Goal: Information Seeking & Learning: Check status

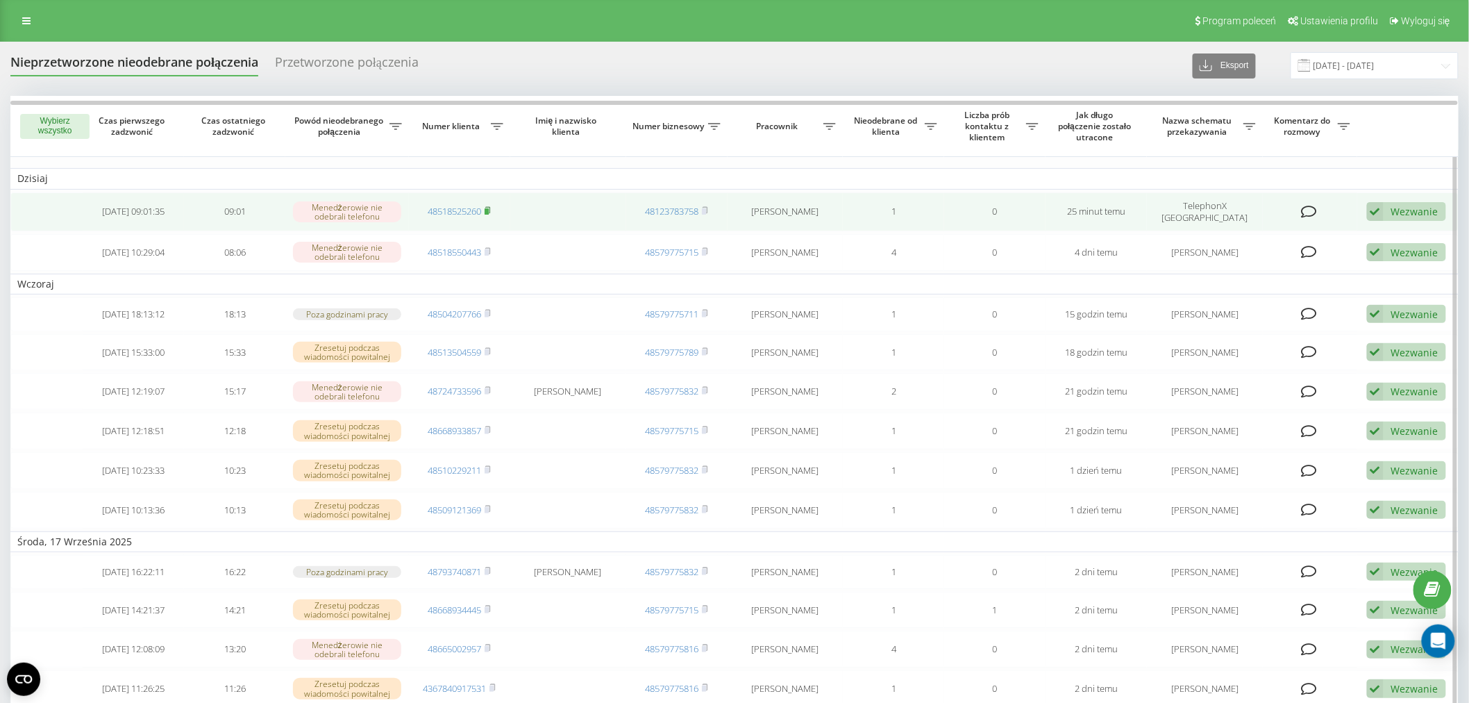
click at [487, 206] on icon at bounding box center [488, 210] width 6 height 8
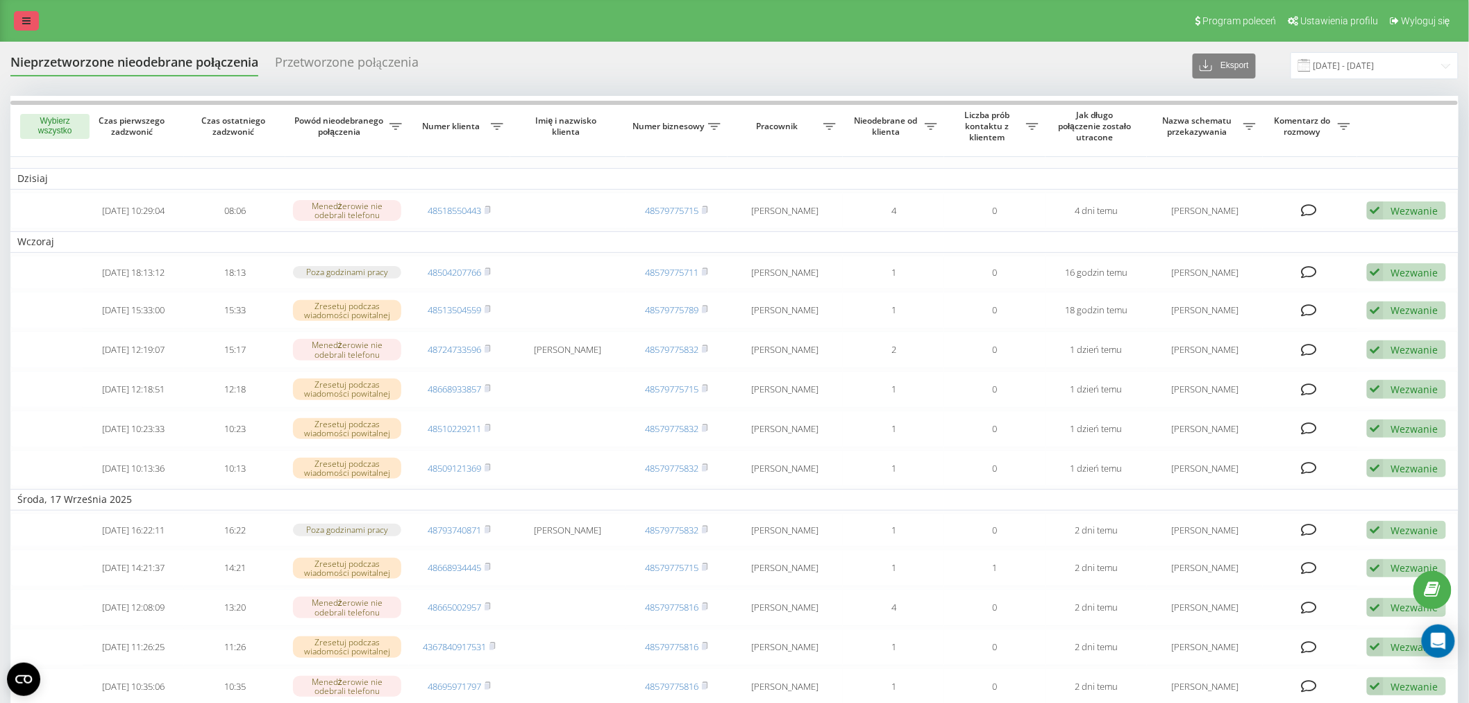
click at [18, 16] on link at bounding box center [26, 20] width 25 height 19
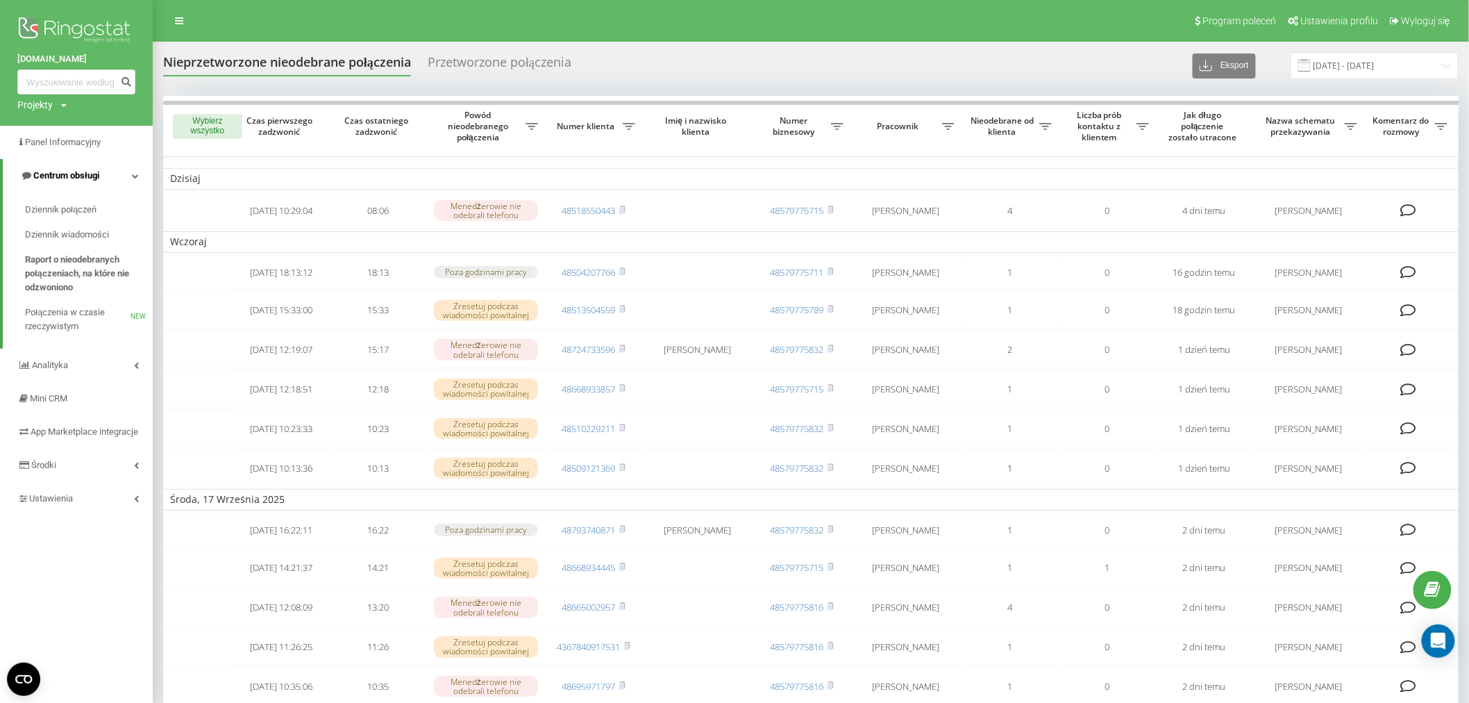
click at [98, 159] on link "Centrum obsługi" at bounding box center [78, 175] width 150 height 33
click at [97, 169] on span "Centrum obsługi" at bounding box center [56, 176] width 79 height 14
click at [95, 209] on span "Dziennik połączeń" at bounding box center [61, 210] width 72 height 14
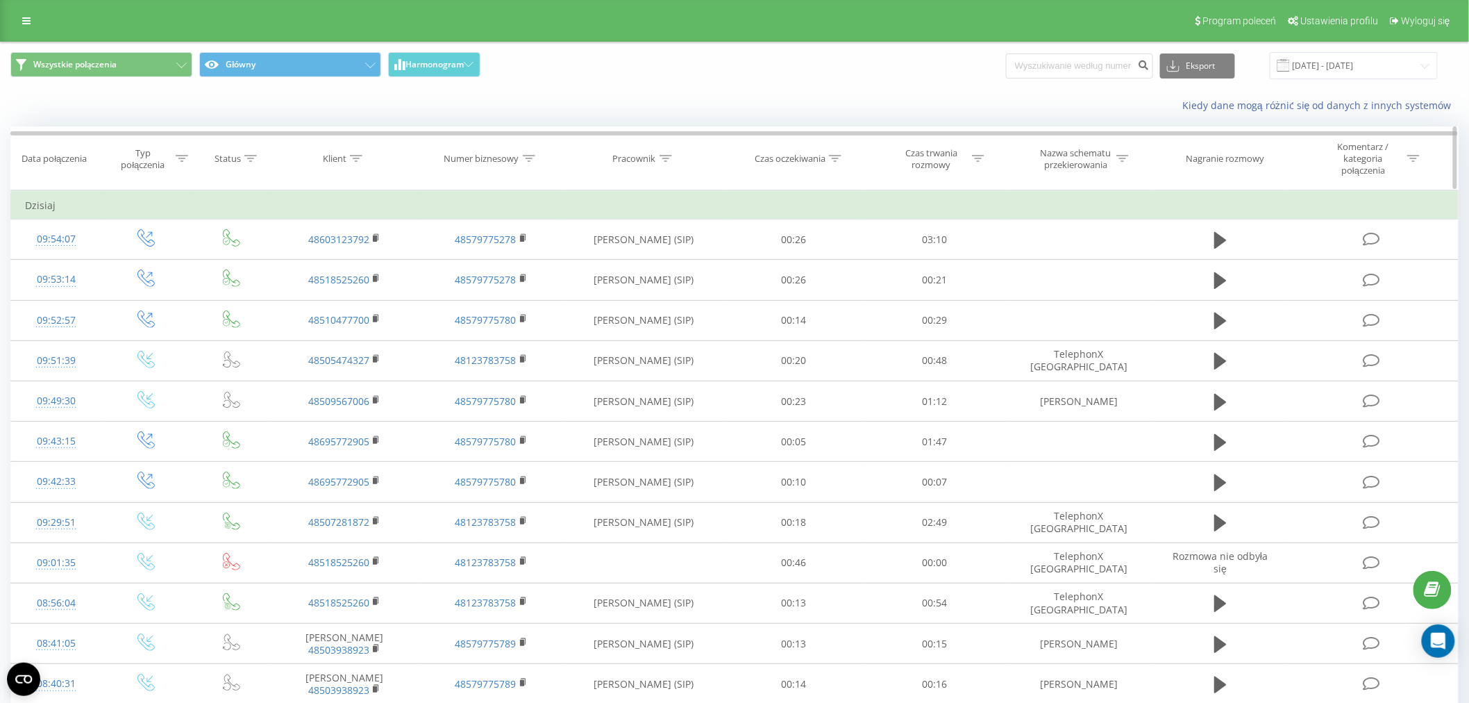
click at [354, 161] on icon at bounding box center [356, 158] width 13 height 7
click at [342, 267] on input "text" at bounding box center [344, 264] width 122 height 24
paste input "+48797281952"
type input "+48797281952"
click button "OK" at bounding box center [373, 291] width 59 height 17
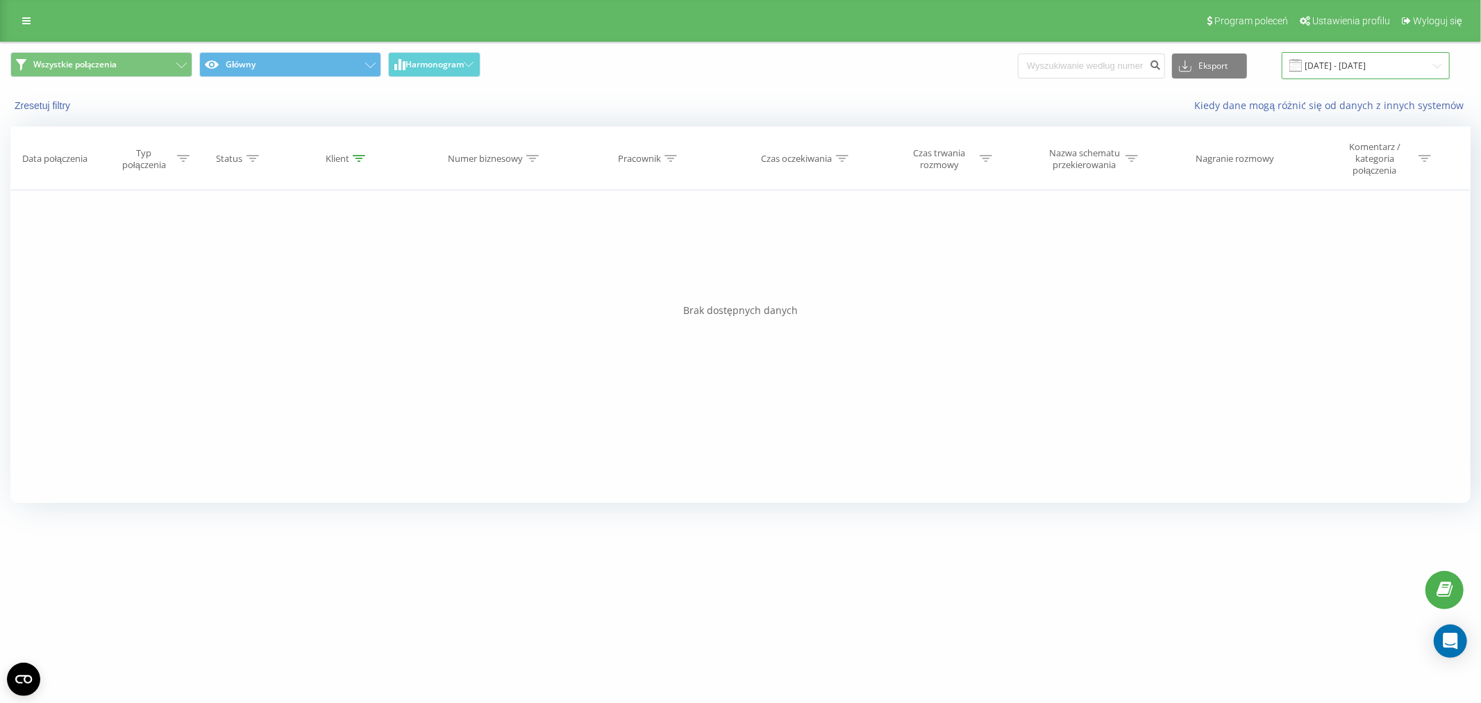
click at [1344, 67] on input "19.08.2025 - 19.09.2025" at bounding box center [1366, 65] width 168 height 27
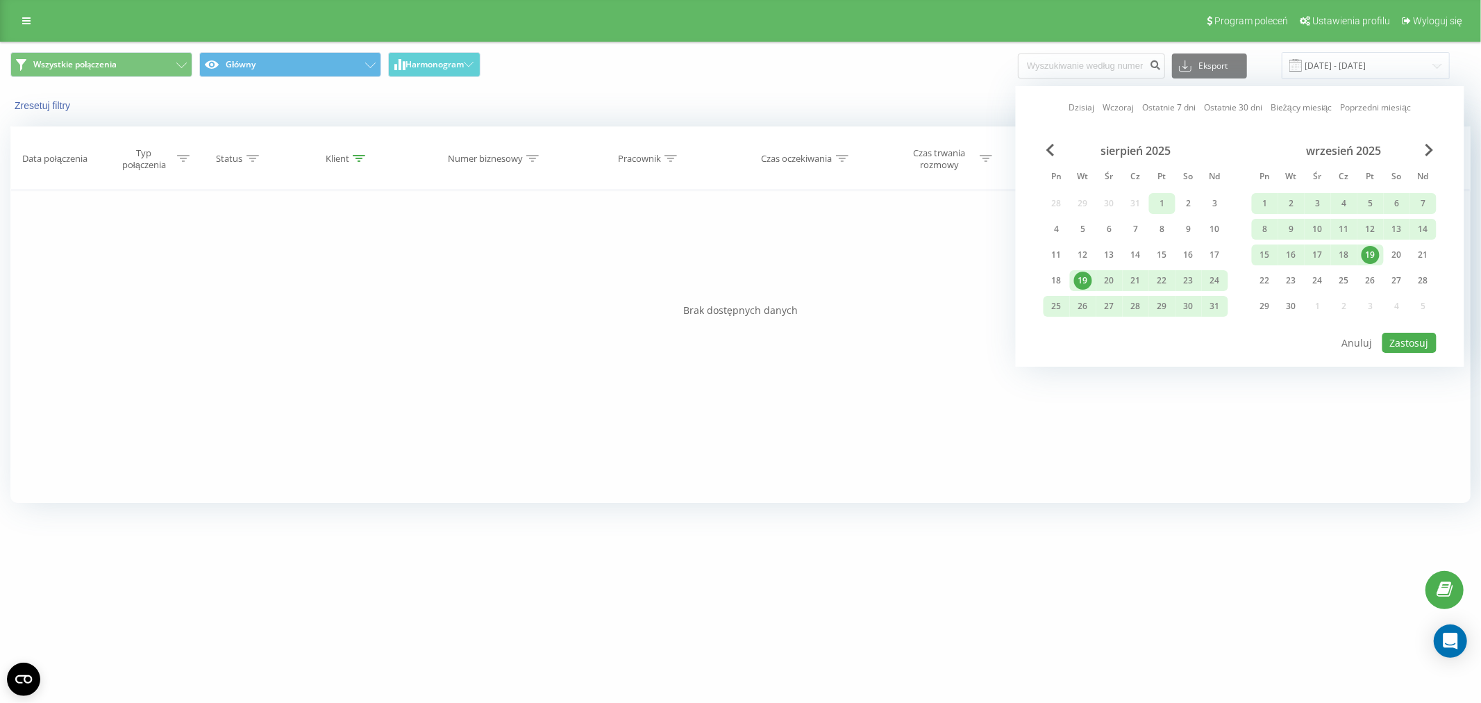
click at [1157, 197] on div "1" at bounding box center [1162, 203] width 18 height 18
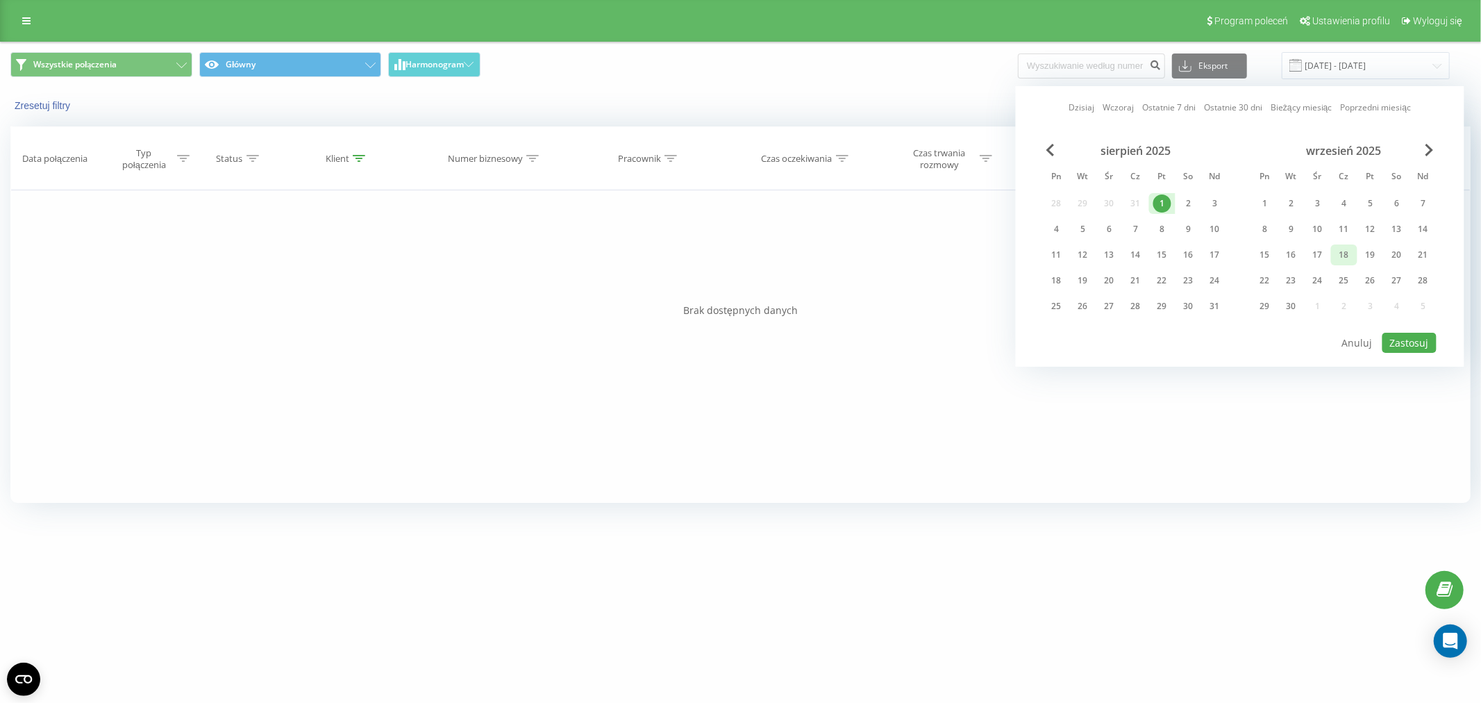
click at [1338, 258] on div "18" at bounding box center [1344, 255] width 18 height 18
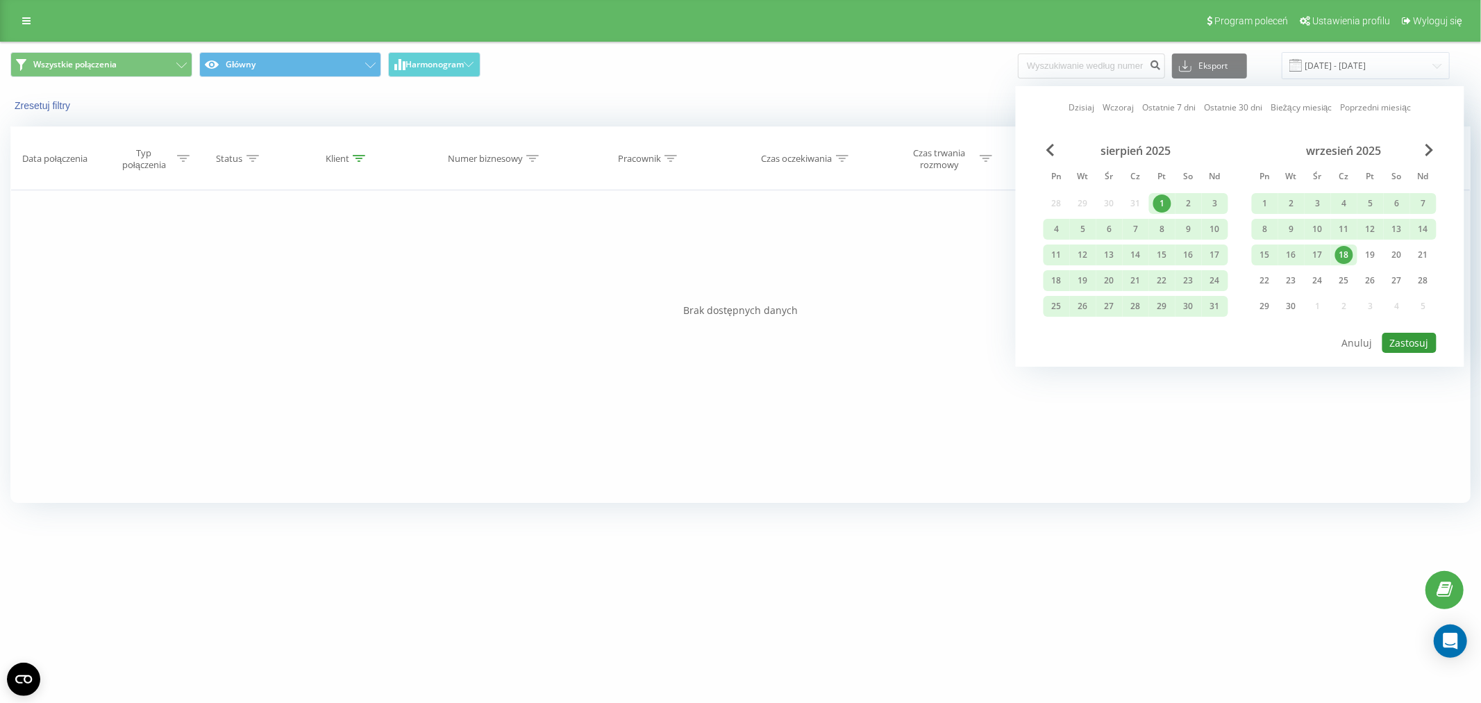
click at [1392, 338] on button "Zastosuj" at bounding box center [1410, 343] width 54 height 20
type input "01.08.2025 - 18.09.2025"
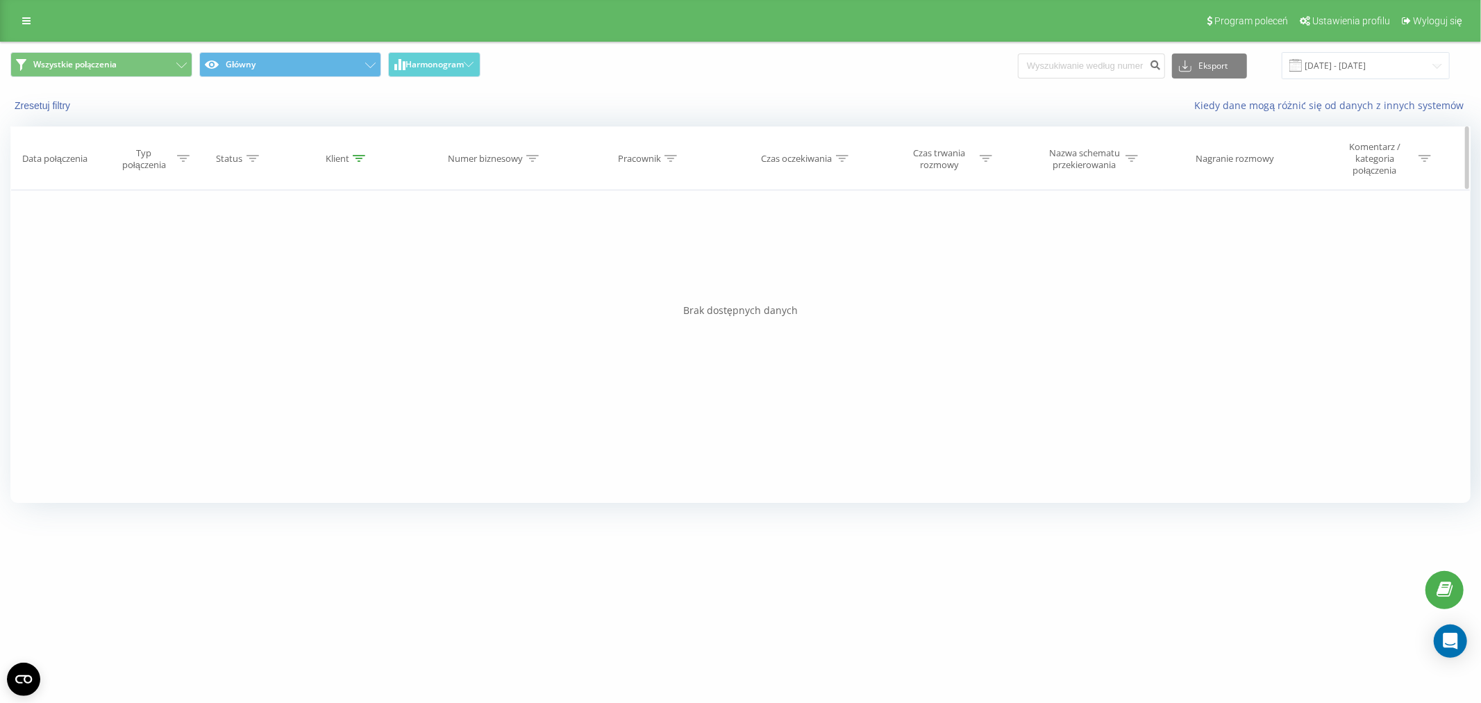
click at [361, 153] on div at bounding box center [359, 159] width 13 height 12
click at [295, 259] on input "+48797281952" at bounding box center [347, 264] width 122 height 24
type input "48797281952"
click button "OK" at bounding box center [376, 291] width 59 height 17
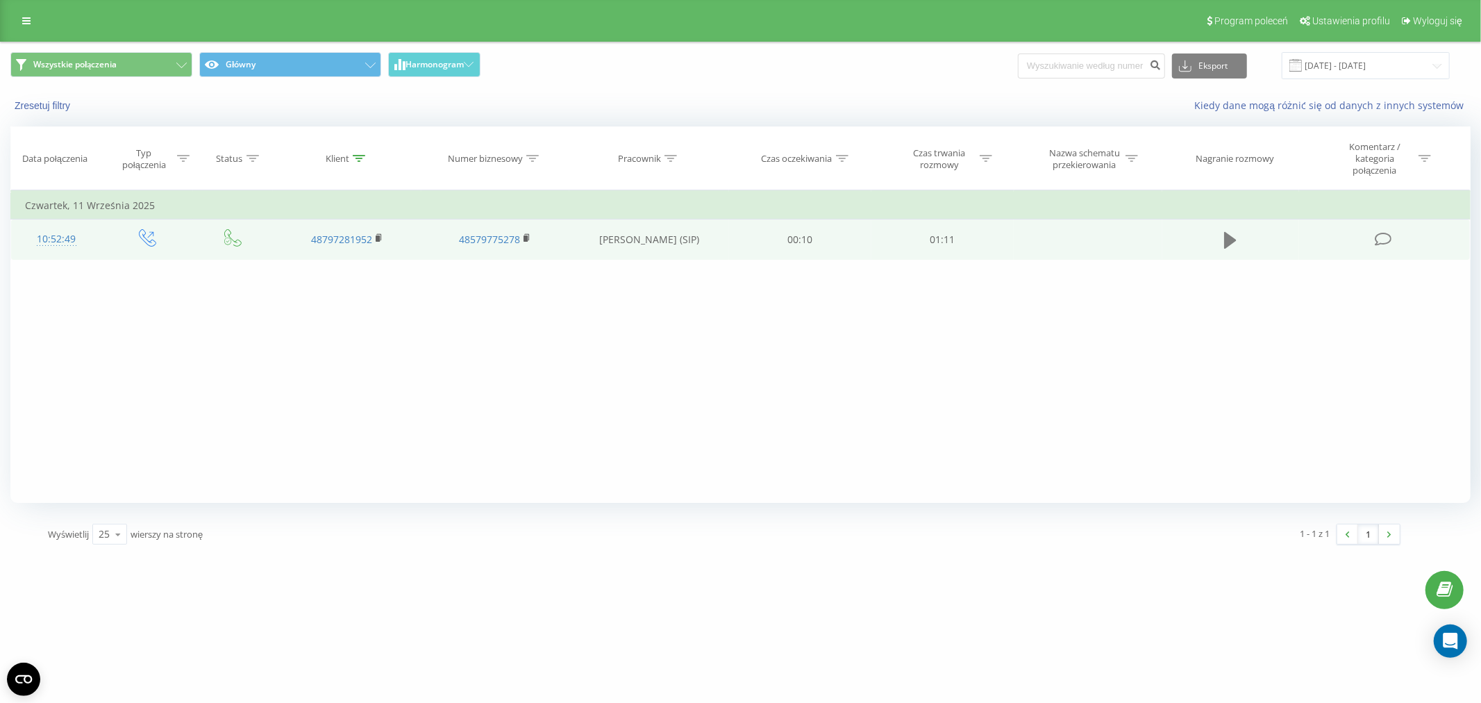
click at [1239, 240] on button at bounding box center [1230, 240] width 21 height 21
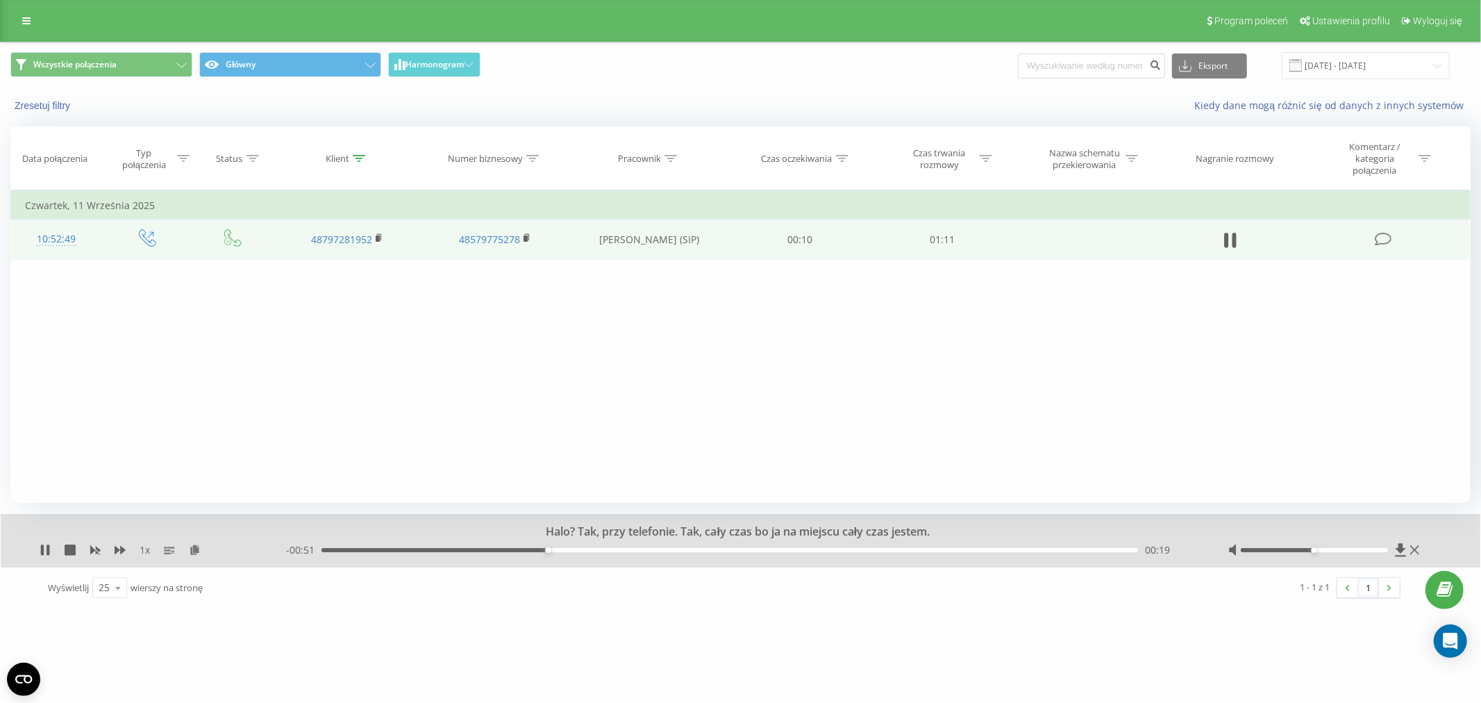
click at [1001, 626] on div "inovamed.pl Projekty inovamed.pl Panel Informacyjny Centrum obsługi Dziennik po…" at bounding box center [740, 351] width 1481 height 703
click at [47, 549] on icon at bounding box center [48, 549] width 3 height 11
click at [28, 28] on link at bounding box center [26, 20] width 25 height 19
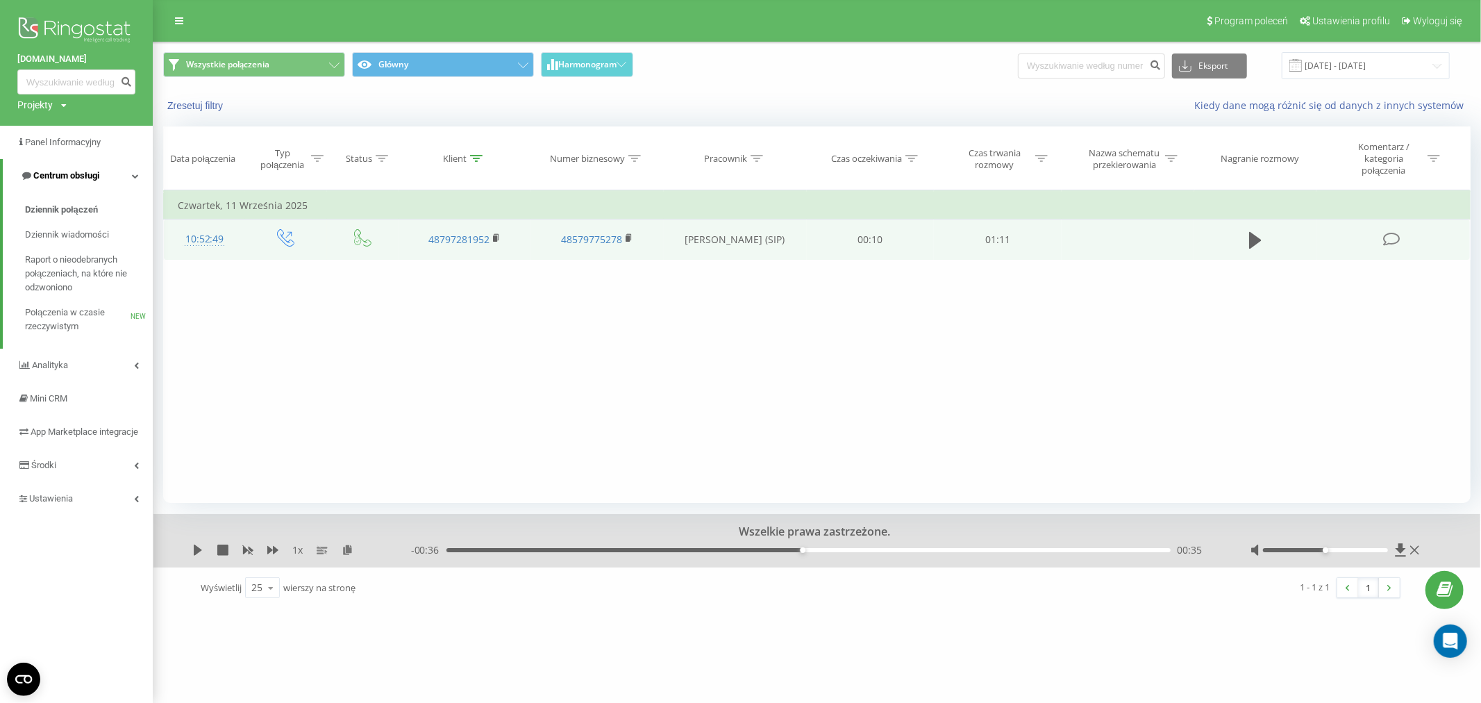
click at [80, 174] on span "Centrum obsługi" at bounding box center [66, 175] width 66 height 10
click at [80, 174] on span "Centrum obsługi" at bounding box center [64, 175] width 66 height 10
click at [67, 258] on span "Raport o nieodebranych połączeniach, na które nie odzwoniono" at bounding box center [85, 274] width 121 height 42
